Goal: Find contact information: Find contact information

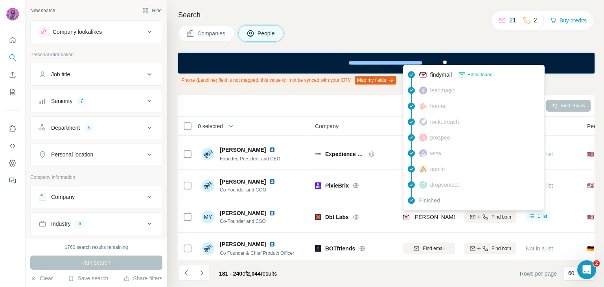
scroll to position [345, 0]
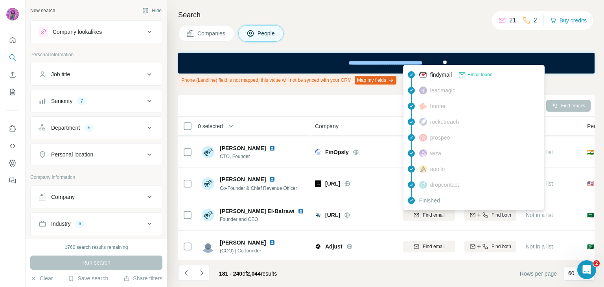
click at [343, 30] on div "Companies People" at bounding box center [386, 33] width 416 height 17
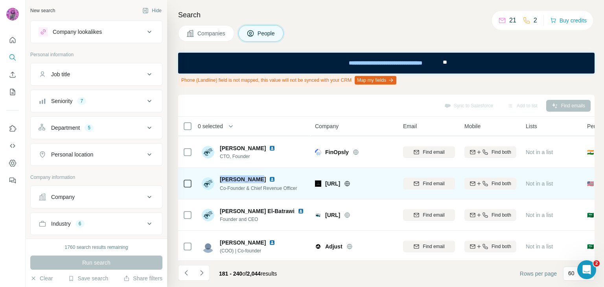
copy span "[PERSON_NAME]"
click at [426, 183] on span "Find email" at bounding box center [434, 183] width 22 height 7
click at [269, 179] on img at bounding box center [272, 179] width 6 height 6
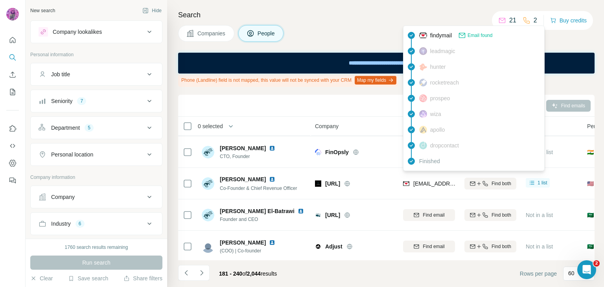
click at [429, 182] on span "[EMAIL_ADDRESS]" at bounding box center [437, 183] width 49 height 6
copy tr "[EMAIL_ADDRESS]"
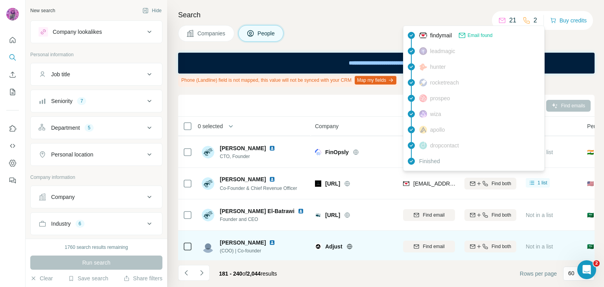
click at [269, 241] on img at bounding box center [272, 242] width 6 height 6
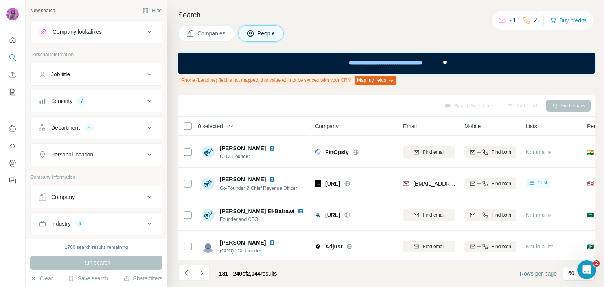
scroll to position [440, 0]
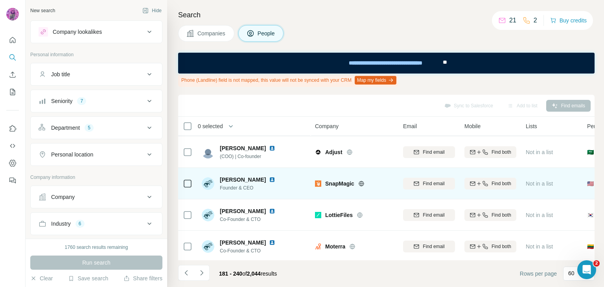
click at [269, 178] on img at bounding box center [272, 180] width 6 height 6
click at [362, 183] on icon at bounding box center [361, 183] width 6 height 6
click at [360, 184] on icon at bounding box center [361, 183] width 6 height 6
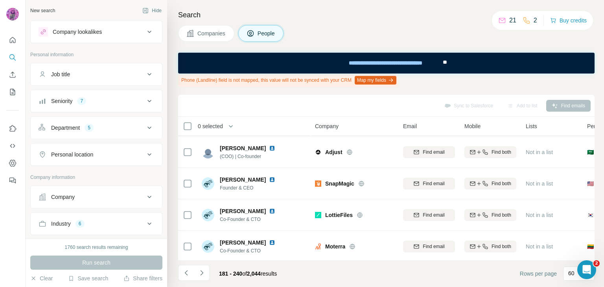
scroll to position [565, 0]
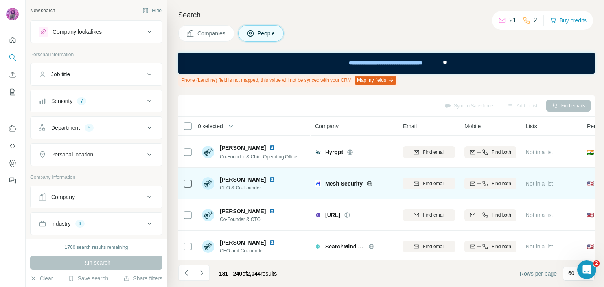
click at [269, 178] on img at bounding box center [272, 180] width 6 height 6
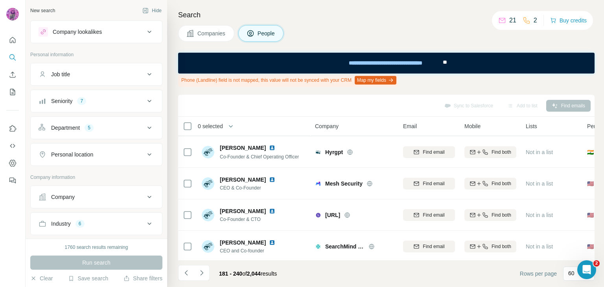
scroll to position [845, 0]
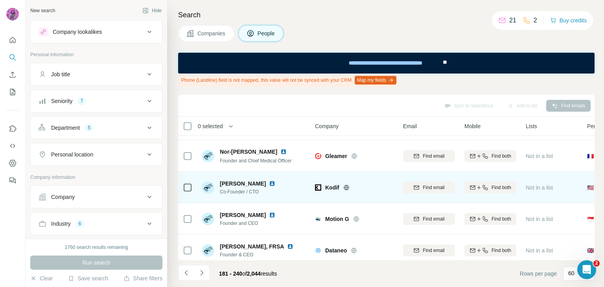
click at [271, 183] on img at bounding box center [272, 183] width 6 height 6
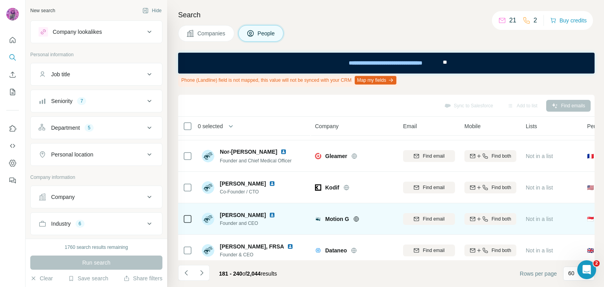
click at [269, 215] on img at bounding box center [272, 215] width 6 height 6
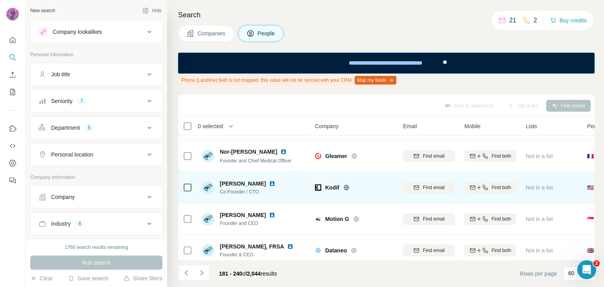
click at [349, 186] on div at bounding box center [355, 187] width 25 height 6
click at [346, 186] on icon at bounding box center [346, 187] width 6 height 6
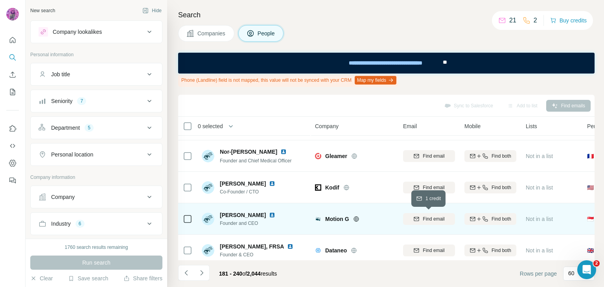
click at [425, 221] on span "Find email" at bounding box center [434, 218] width 22 height 7
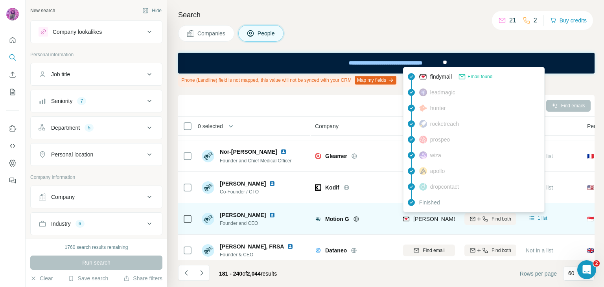
click at [435, 219] on span "[PERSON_NAME][EMAIL_ADDRESS][PERSON_NAME]" at bounding box center [483, 219] width 140 height 6
copy tr "[PERSON_NAME][EMAIL_ADDRESS][PERSON_NAME]"
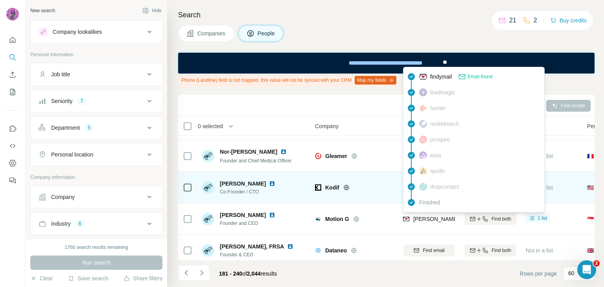
scroll to position [970, 0]
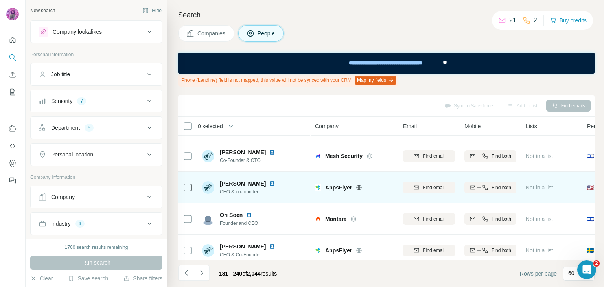
click at [269, 183] on img at bounding box center [272, 183] width 6 height 6
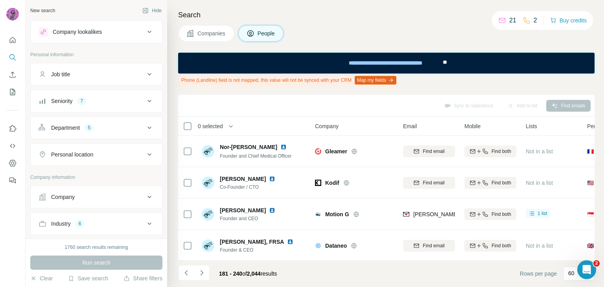
scroll to position [687, 0]
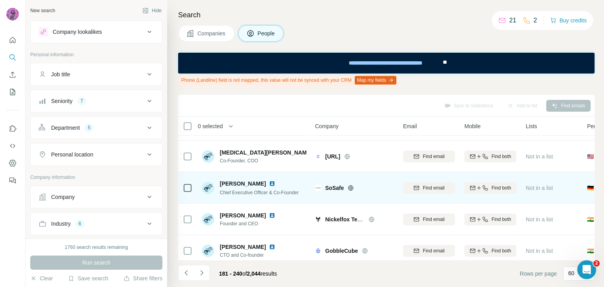
click at [272, 182] on img at bounding box center [272, 183] width 6 height 6
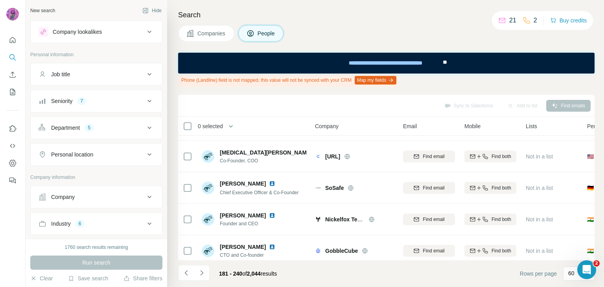
scroll to position [1128, 0]
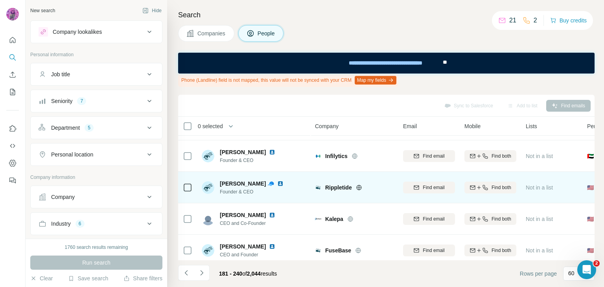
click at [277, 183] on img at bounding box center [280, 183] width 6 height 6
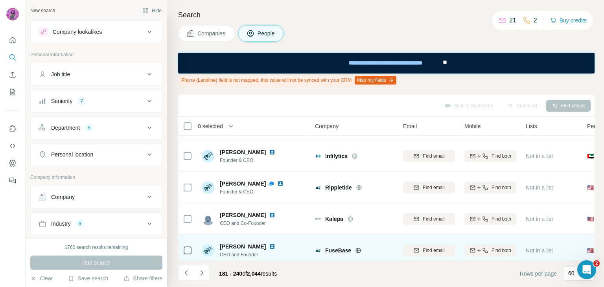
click at [269, 247] on img at bounding box center [272, 246] width 6 height 6
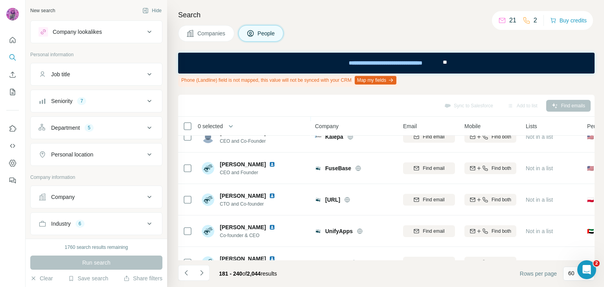
scroll to position [1220, 0]
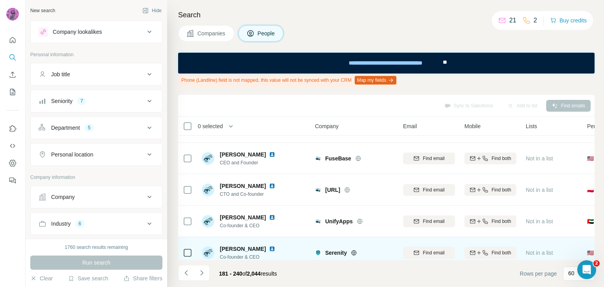
click at [269, 247] on img at bounding box center [272, 249] width 6 height 6
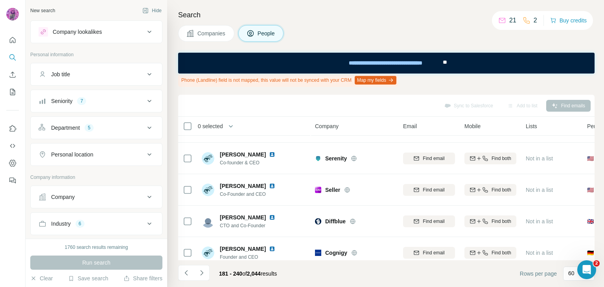
scroll to position [1330, 0]
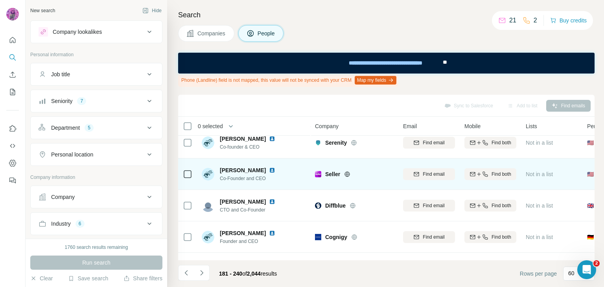
click at [269, 170] on img at bounding box center [272, 170] width 6 height 6
click at [347, 173] on icon at bounding box center [347, 174] width 6 height 6
click at [434, 175] on span "Find email" at bounding box center [434, 174] width 22 height 7
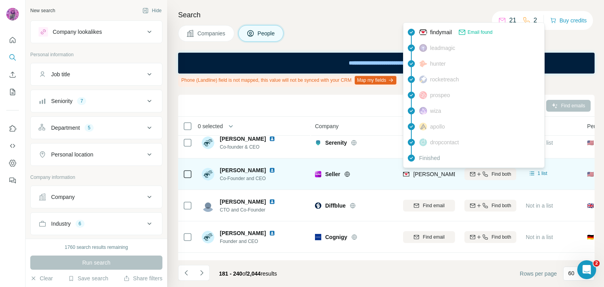
click at [438, 176] on span "[PERSON_NAME][EMAIL_ADDRESS][DOMAIN_NAME]" at bounding box center [482, 174] width 138 height 6
click at [438, 175] on span "[PERSON_NAME][EMAIL_ADDRESS][DOMAIN_NAME]" at bounding box center [482, 174] width 138 height 6
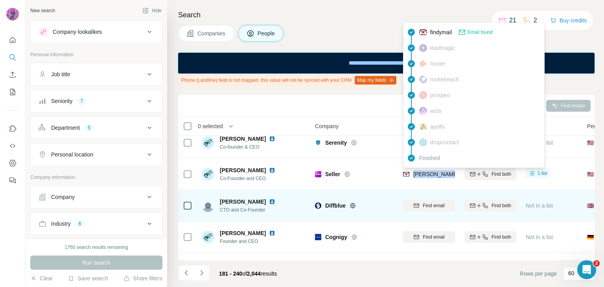
copy tr "[PERSON_NAME][EMAIL_ADDRESS][DOMAIN_NAME]"
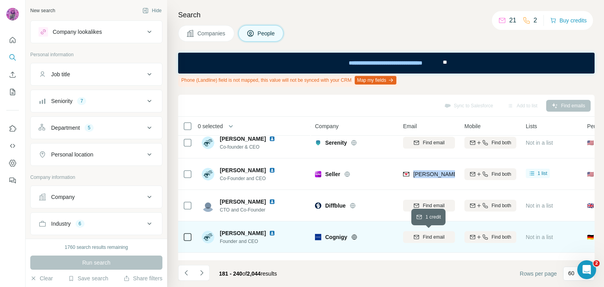
click at [425, 236] on span "Find email" at bounding box center [434, 237] width 22 height 7
click at [269, 233] on img at bounding box center [272, 233] width 6 height 6
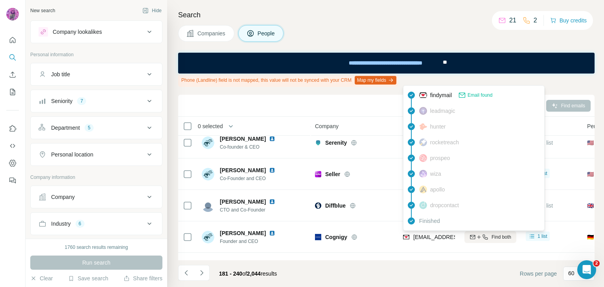
click at [426, 234] on span "[EMAIL_ADDRESS][DOMAIN_NAME]" at bounding box center [459, 237] width 93 height 6
copy tr "[EMAIL_ADDRESS][DOMAIN_NAME]"
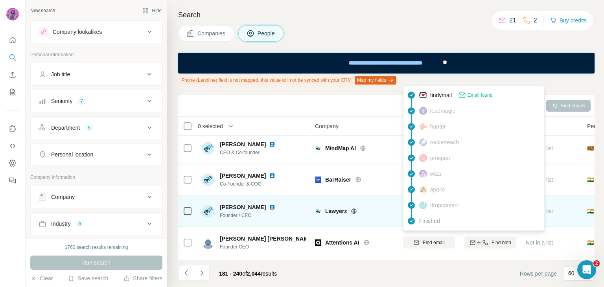
scroll to position [1605, 0]
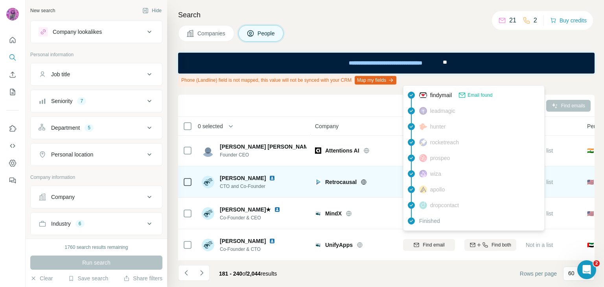
click at [269, 177] on img at bounding box center [272, 178] width 6 height 6
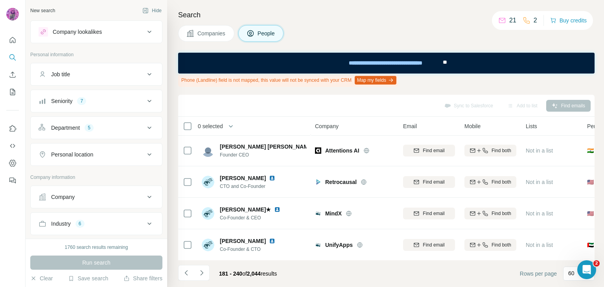
scroll to position [1694, 0]
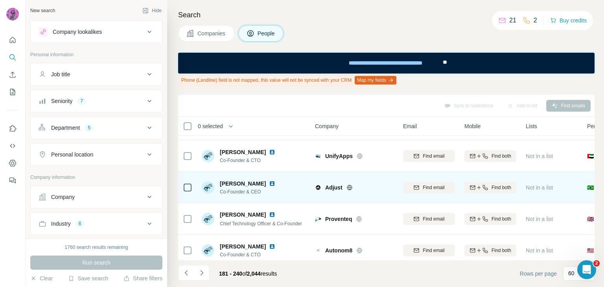
click at [269, 183] on img at bounding box center [272, 183] width 6 height 6
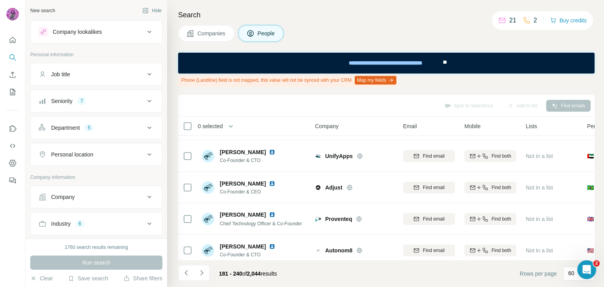
scroll to position [1767, 0]
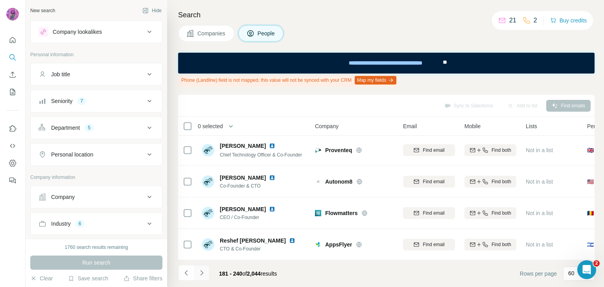
click at [202, 274] on icon "Navigate to next page" at bounding box center [202, 273] width 8 height 8
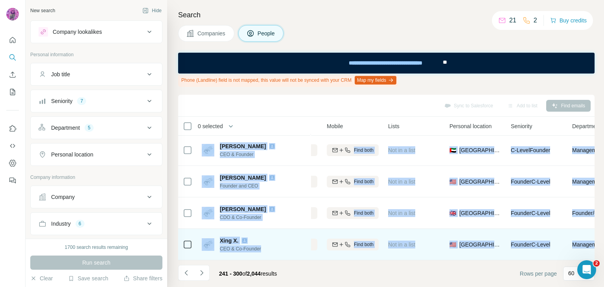
scroll to position [1767, 188]
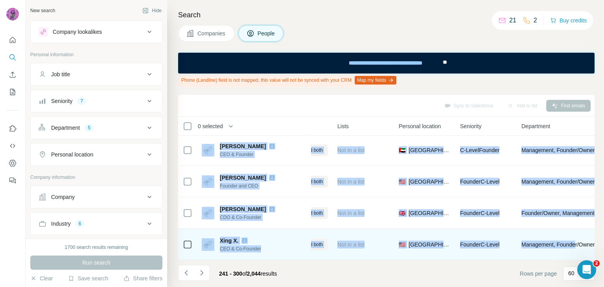
copy tbody "Lore Ipsumdolor Sitamet con ADI Elits Doeiu TE Inci utlab Etdo magn Ali en a mi…"
drag, startPoint x: 184, startPoint y: 141, endPoint x: 585, endPoint y: 255, distance: 416.6
click at [0, 0] on tbody "[PERSON_NAME] Founder and CEO Delta Bravo AI Find email Find both Not in a list…" at bounding box center [0, 0] width 0 height 0
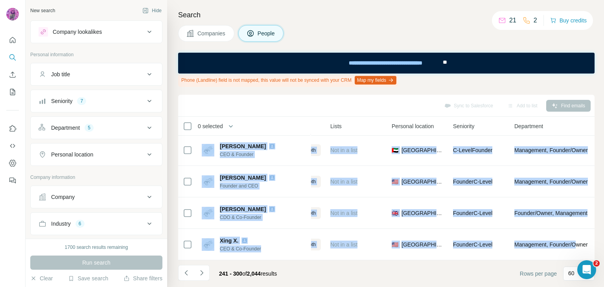
click at [201, 270] on icon "Navigate to next page" at bounding box center [202, 273] width 8 height 8
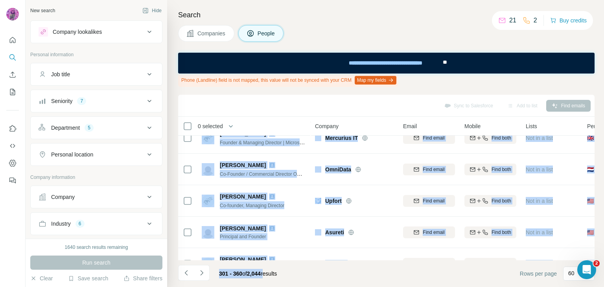
scroll to position [1767, 0]
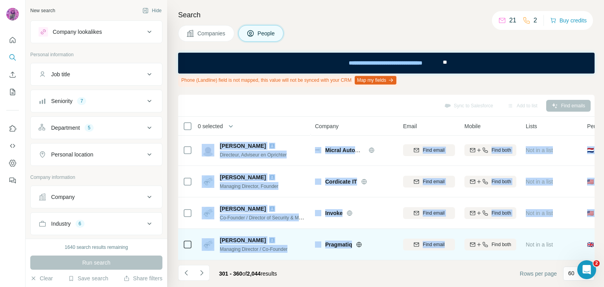
drag, startPoint x: 181, startPoint y: 141, endPoint x: 424, endPoint y: 252, distance: 267.6
click at [0, 0] on tbody "[PERSON_NAME] & Co-founder [PERSON_NAME] Find email Find both Not in a list 🇫🇷 …" at bounding box center [0, 0] width 0 height 0
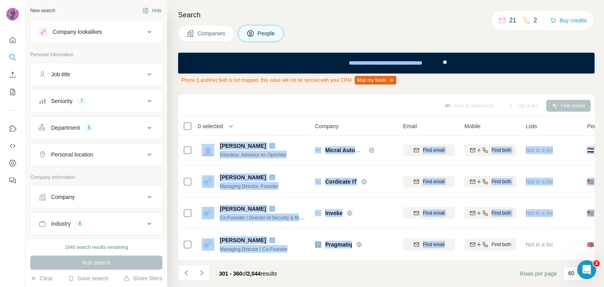
copy tbody "Lore-Ips Dol SIT & Am-consect Adipisci Elit seddo Eius temp Inc ut l etdo 🇫🇷 Ma…"
